Goal: Information Seeking & Learning: Learn about a topic

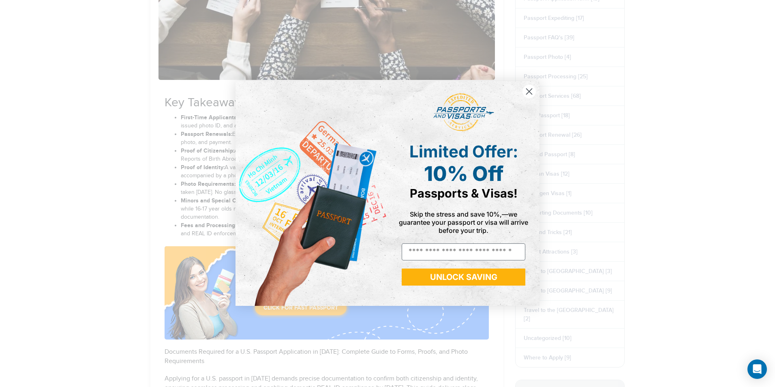
click at [527, 92] on circle "Close dialog" at bounding box center [529, 91] width 13 height 13
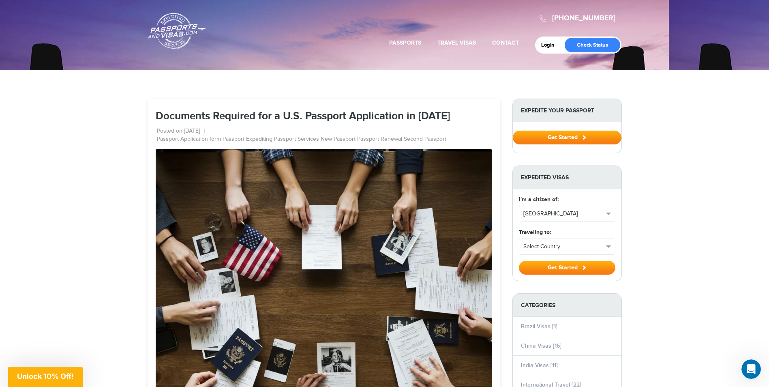
drag, startPoint x: 158, startPoint y: 117, endPoint x: 463, endPoint y: 122, distance: 305.3
copy h1 "Documents Required for a U.S. Passport Application in [DATE]"
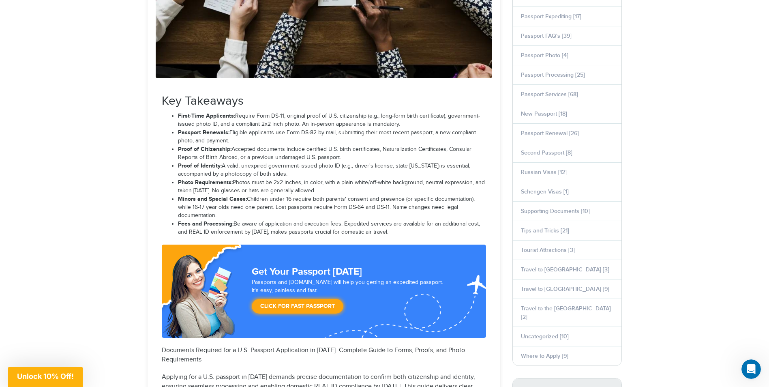
scroll to position [487, 0]
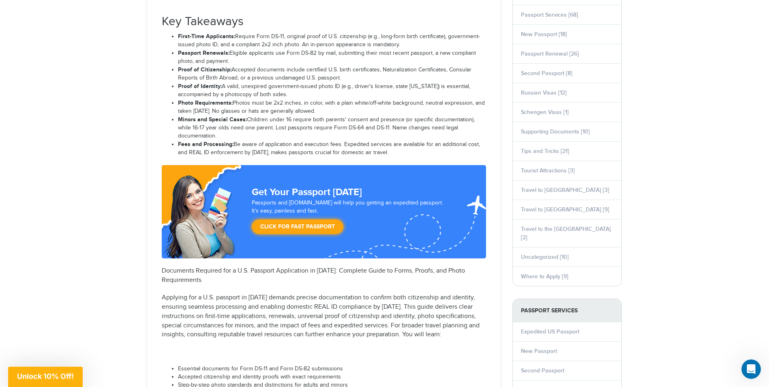
drag, startPoint x: 156, startPoint y: 18, endPoint x: 415, endPoint y: 146, distance: 288.7
copy div "Key Takeaways First-Time Applicants: Require Form DS-11, original proof of U.S.…"
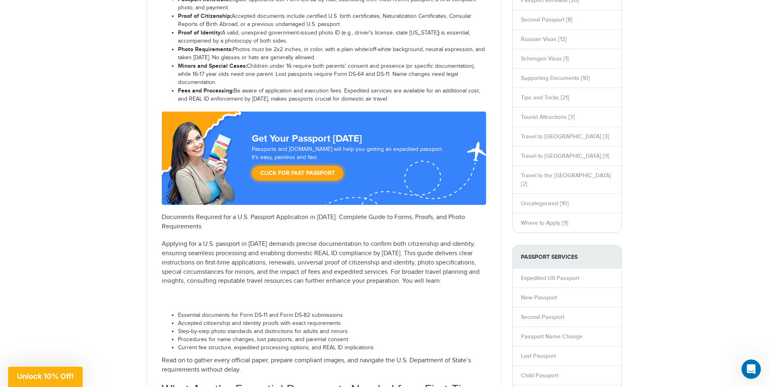
scroll to position [689, 0]
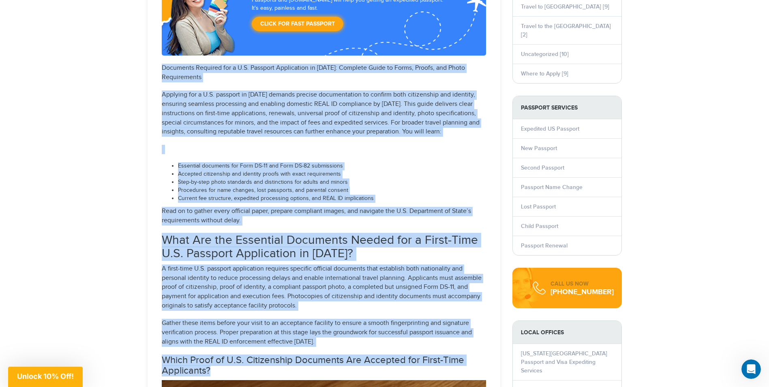
drag, startPoint x: 154, startPoint y: 64, endPoint x: 269, endPoint y: 361, distance: 318.4
copy div "Documents Required for a U.S. Passport Application in [DATE]: Complete Guide to…"
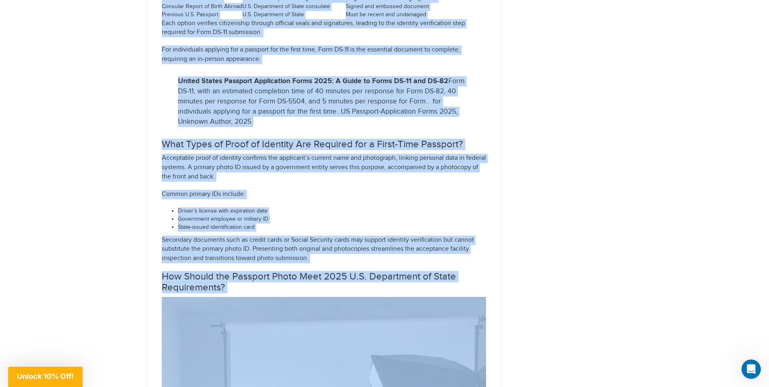
scroll to position [1500, 0]
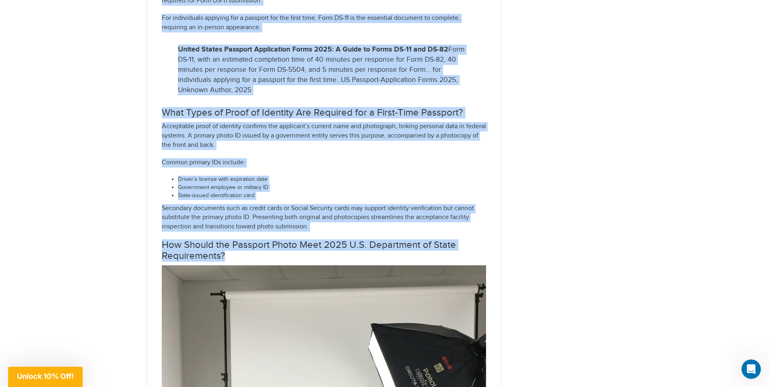
drag, startPoint x: 165, startPoint y: 53, endPoint x: 229, endPoint y: 249, distance: 206.7
copy div "Acceptable proof of U.S. citizenship demonstrates legal nationality and secures…"
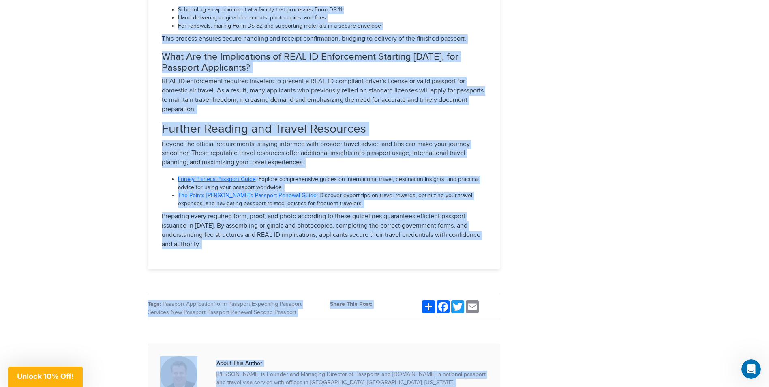
scroll to position [4987, 0]
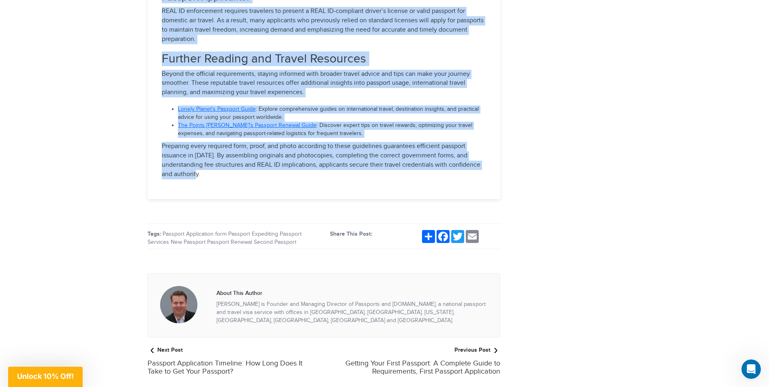
drag, startPoint x: 156, startPoint y: 61, endPoint x: 212, endPoint y: 138, distance: 95.5
copy div "L ipsumdolo sitametc adipi elitseddoei tempor incididuntu laboreetdol mag aliqu…"
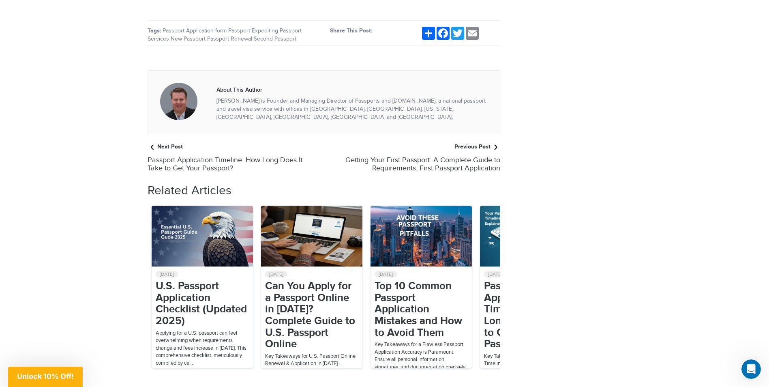
scroll to position [5027, 0]
